Goal: Check status: Check status

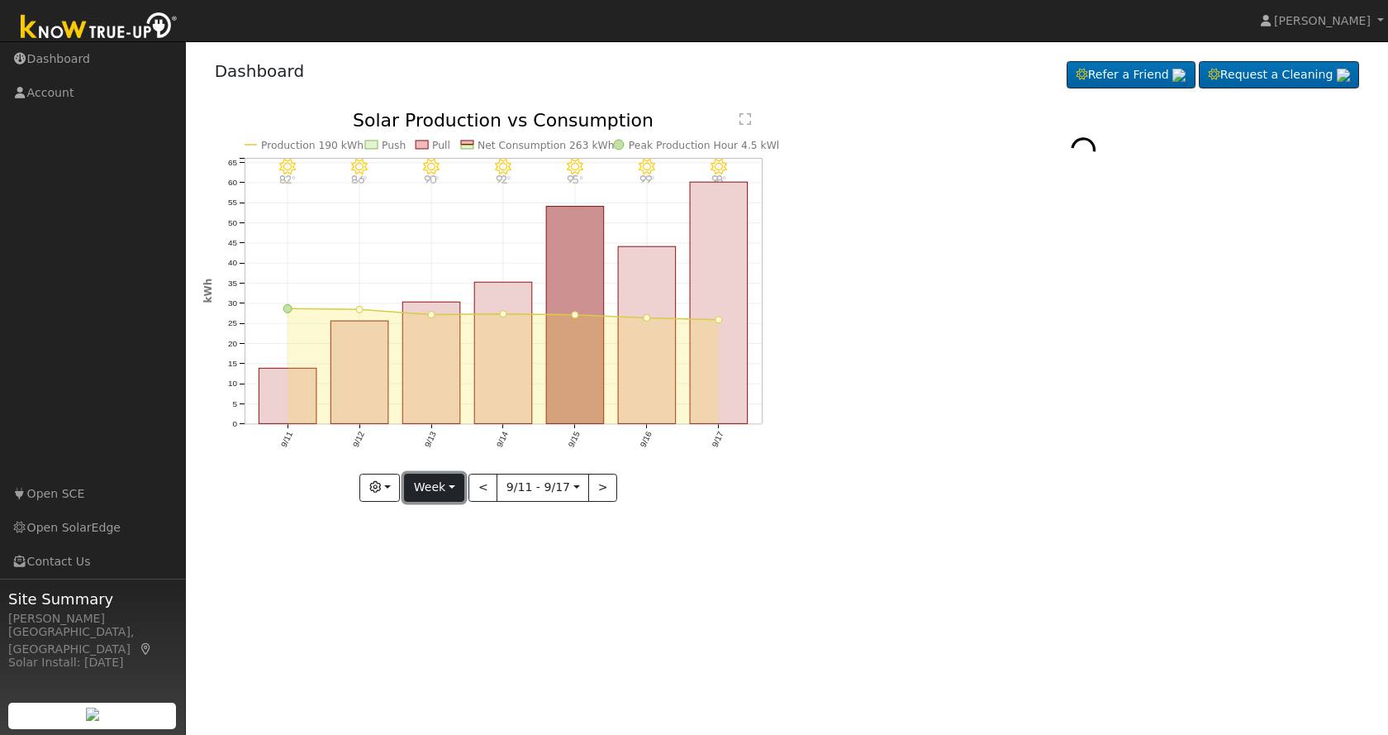
click at [443, 487] on button "Week" at bounding box center [434, 487] width 60 height 28
drag, startPoint x: 448, startPoint y: 554, endPoint x: 451, endPoint y: 569, distance: 15.2
click at [451, 569] on ul "Day Week Month Year Custom" at bounding box center [462, 568] width 116 height 130
click at [452, 490] on button "Week" at bounding box center [434, 487] width 60 height 28
click at [460, 573] on link "Month" at bounding box center [462, 567] width 115 height 23
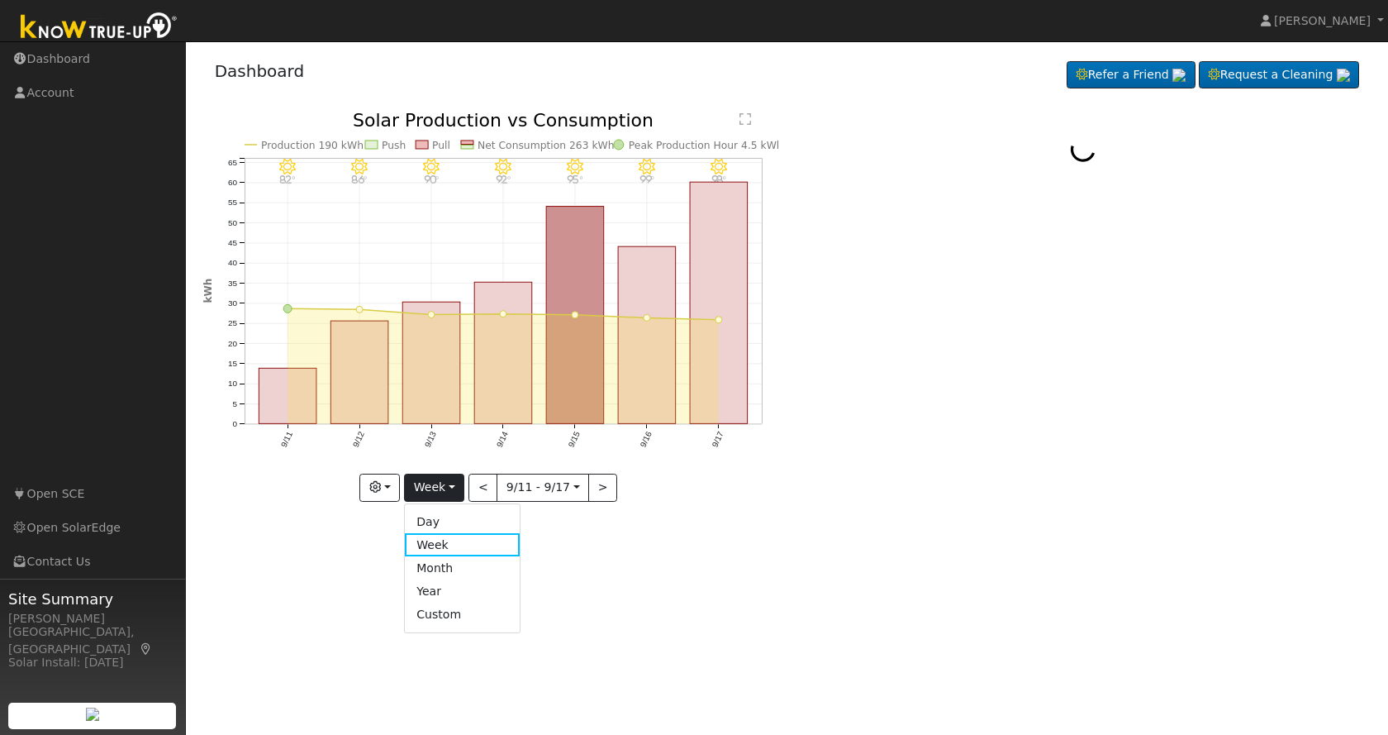
type input "[DATE]"
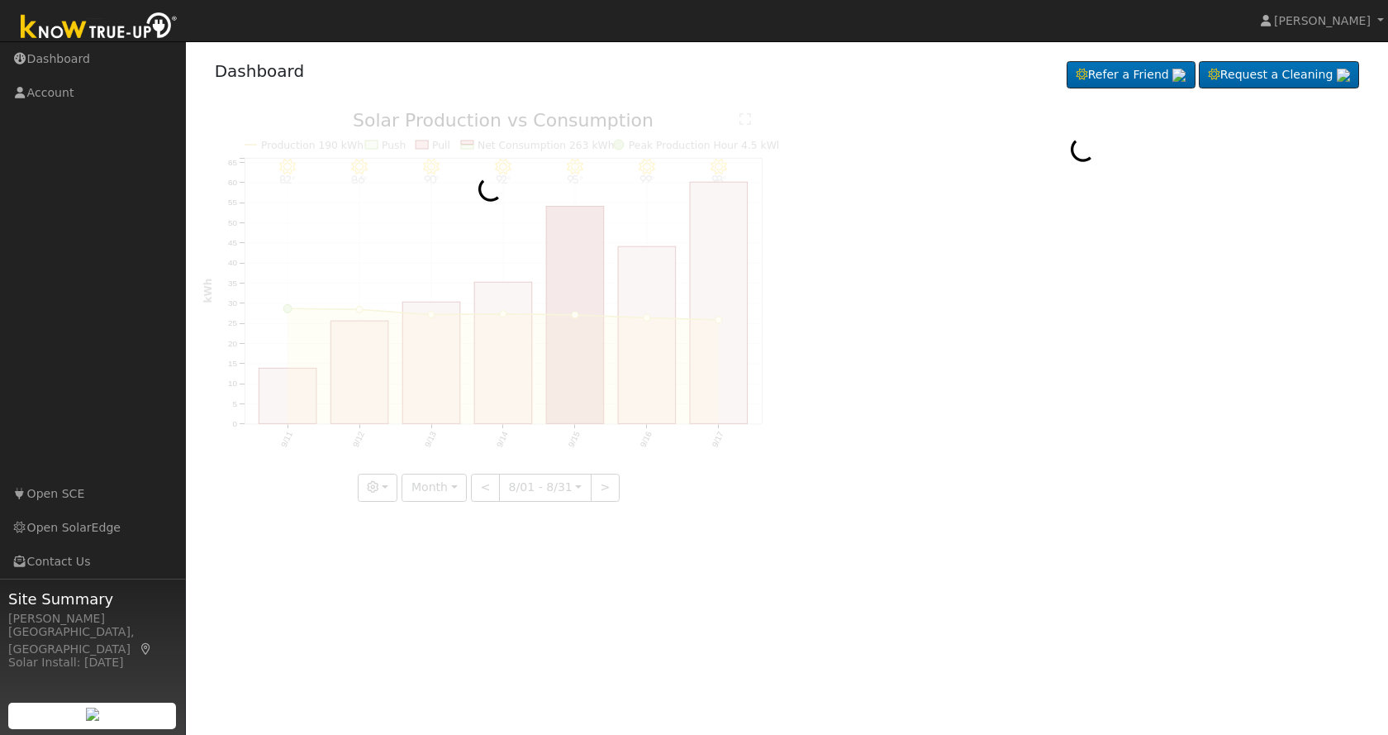
click at [397, 493] on div at bounding box center [490, 307] width 575 height 390
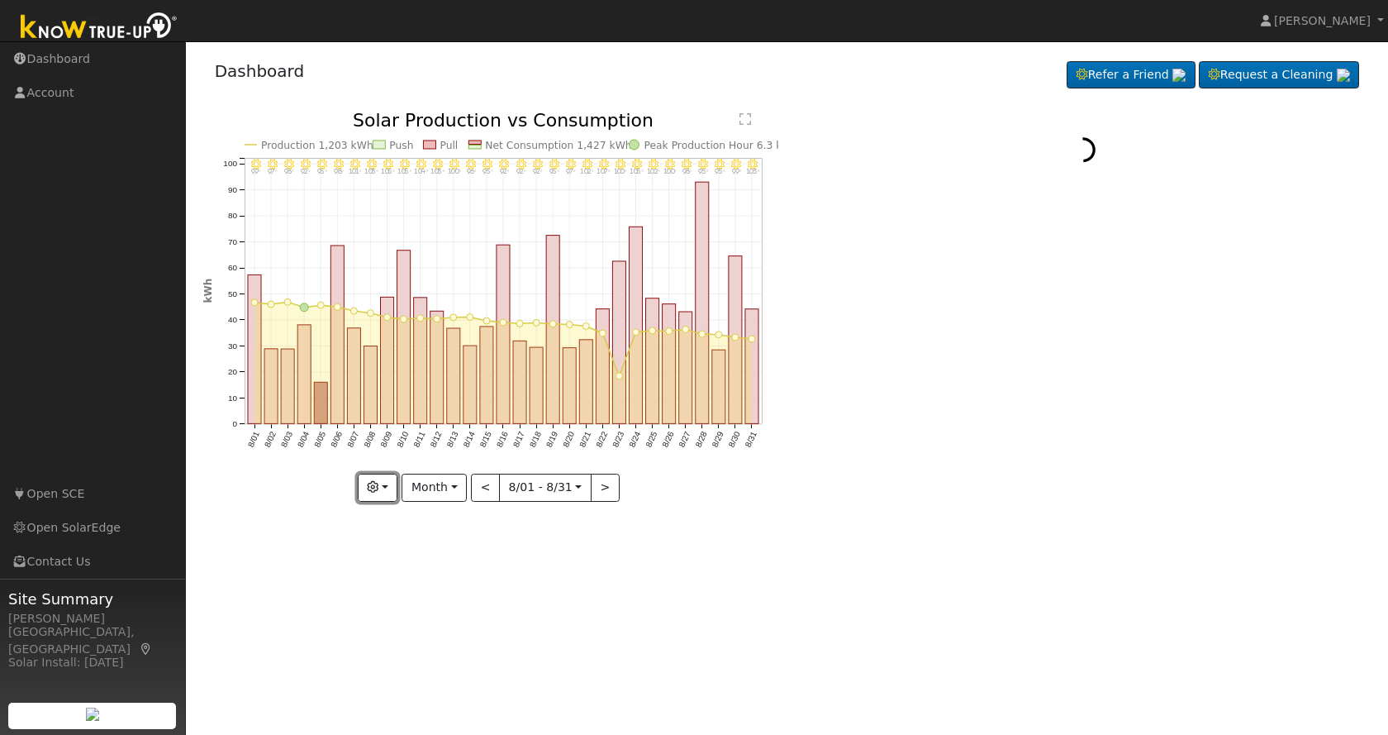
click at [397, 493] on button "button" at bounding box center [378, 487] width 40 height 28
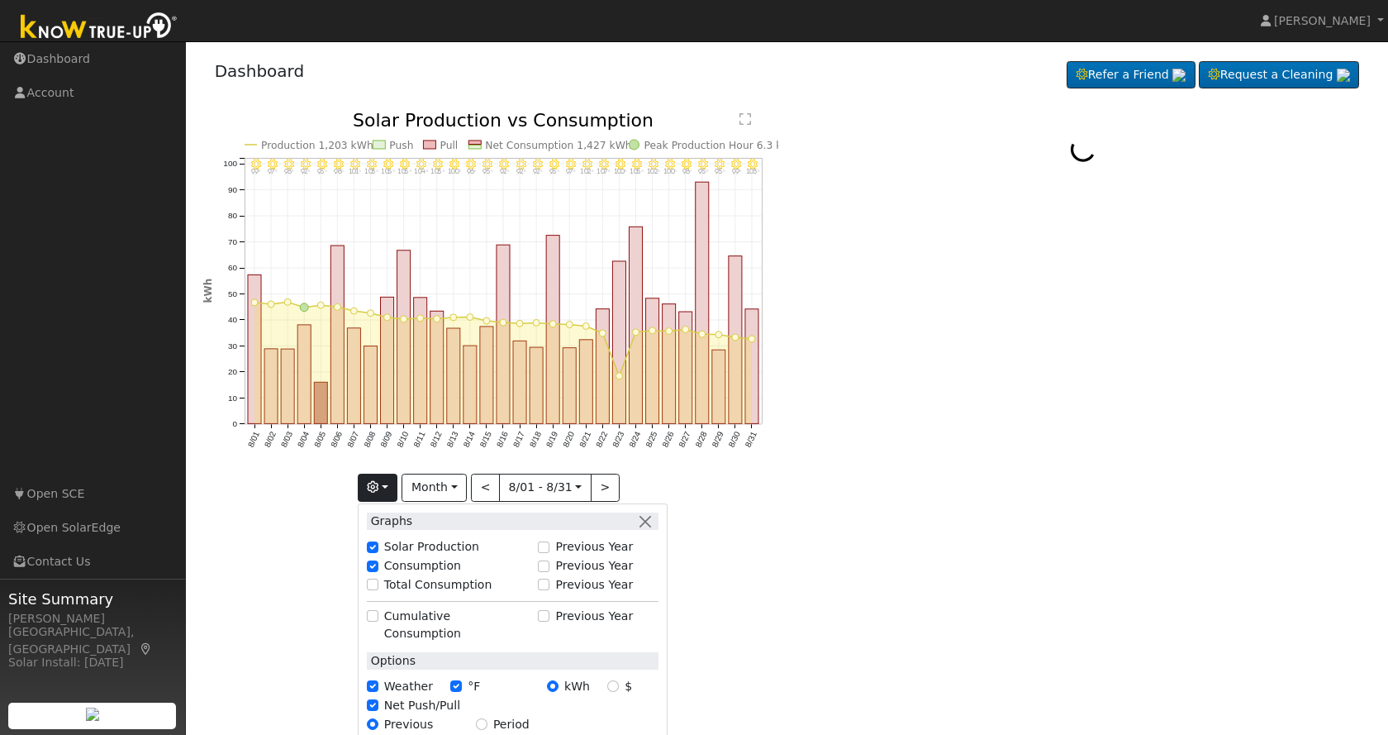
click at [422, 589] on label "Total Consumption" at bounding box center [438, 584] width 108 height 17
click at [378, 589] on input "Total Consumption" at bounding box center [373, 584] width 12 height 12
checkbox input "true"
